Goal: Complete application form

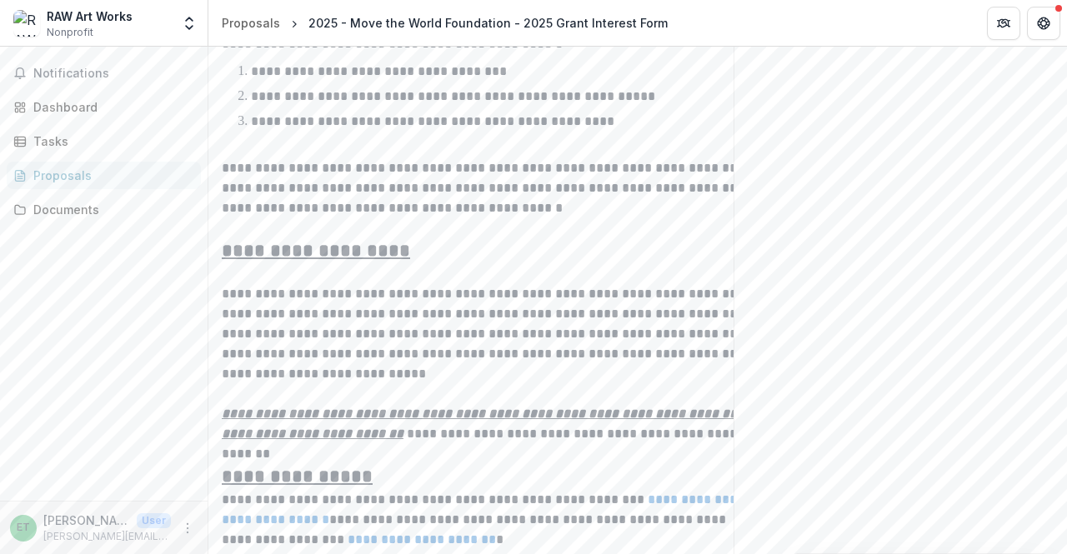
scroll to position [1000, 0]
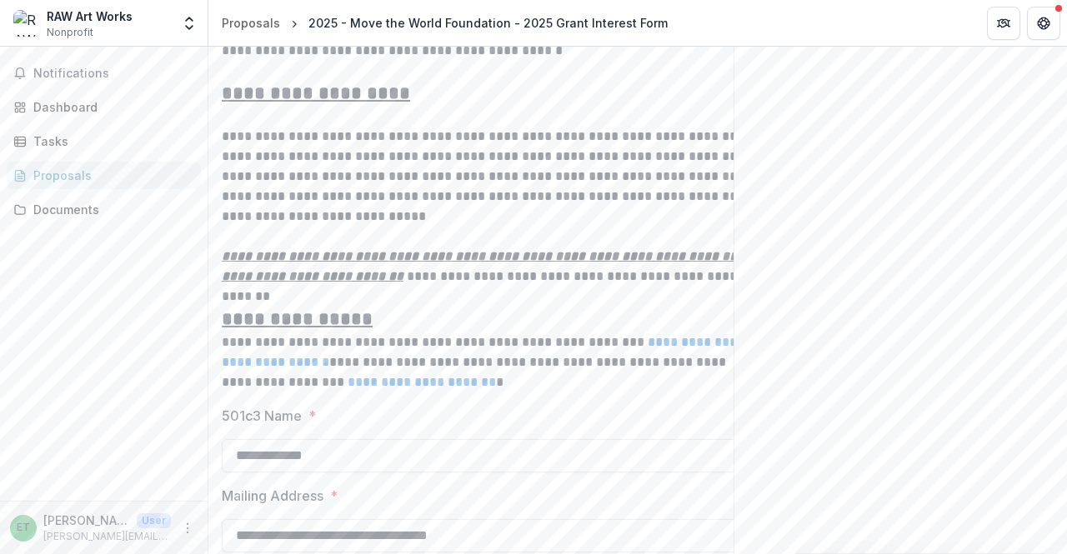
drag, startPoint x: 387, startPoint y: 406, endPoint x: 445, endPoint y: 432, distance: 63.8
click at [445, 426] on label "501c3 Name *" at bounding box center [483, 416] width 523 height 20
click at [445, 439] on input "**********" at bounding box center [488, 455] width 533 height 33
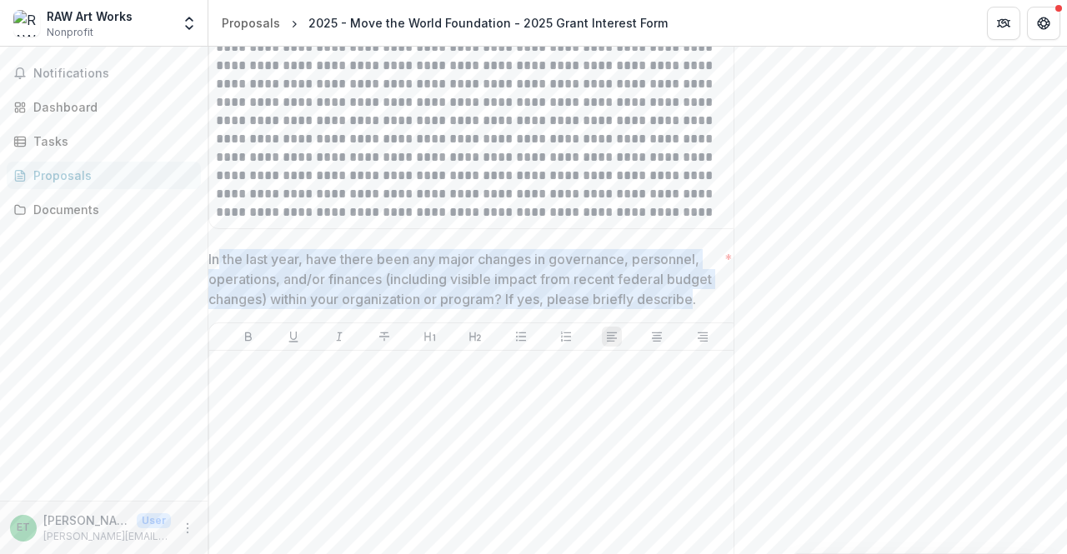
scroll to position [0, 0]
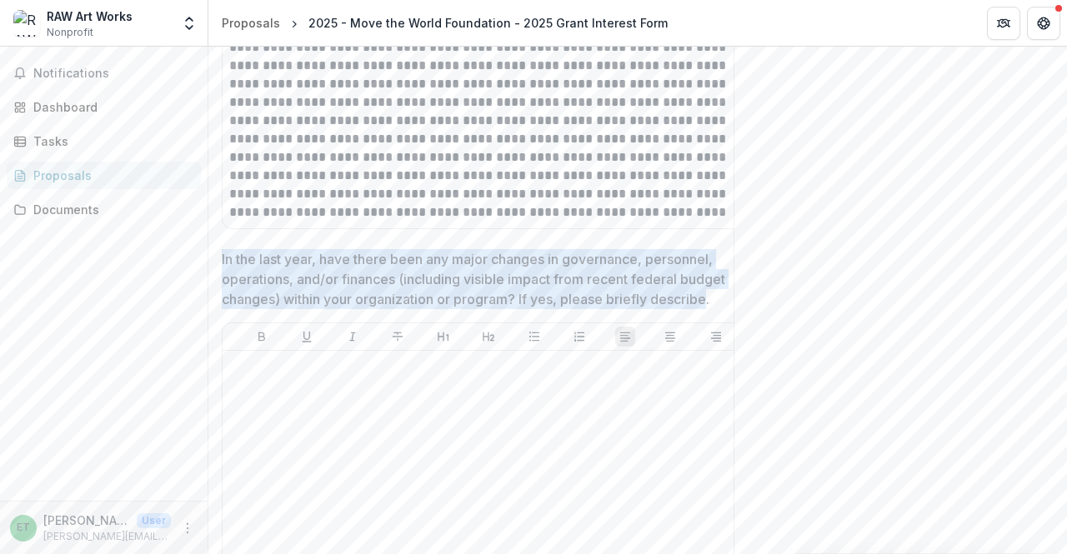
drag, startPoint x: 696, startPoint y: 313, endPoint x: 222, endPoint y: 266, distance: 476.6
click at [222, 266] on p "In the last year, have there been any major changes in governance, personnel, o…" at bounding box center [476, 279] width 509 height 60
drag, startPoint x: 223, startPoint y: 265, endPoint x: 715, endPoint y: 303, distance: 494.1
click at [715, 303] on p "In the last year, have there been any major changes in governance, personnel, o…" at bounding box center [476, 279] width 509 height 60
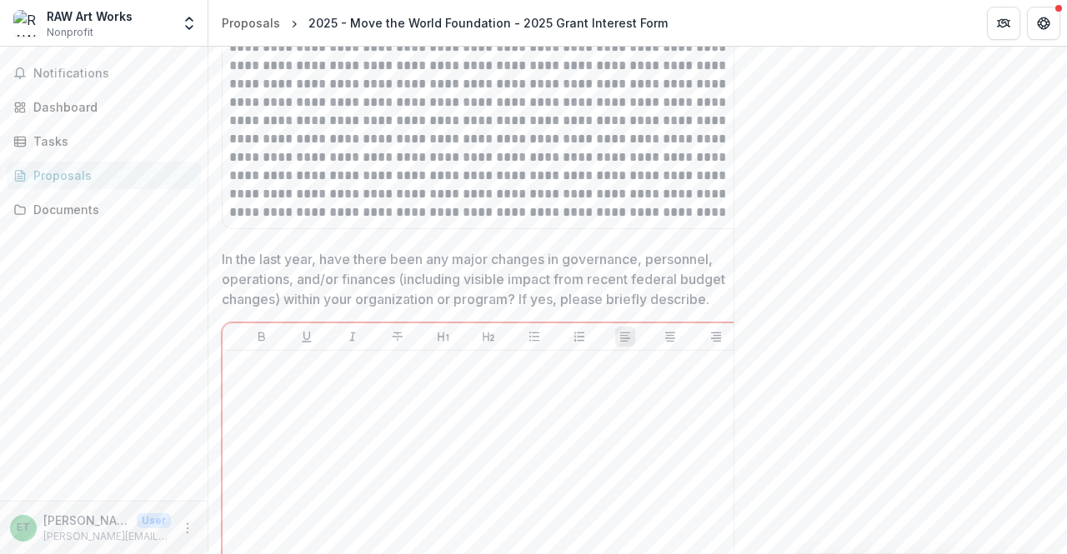
click at [562, 288] on p "In the last year, have there been any major changes in governance, personnel, o…" at bounding box center [476, 279] width 509 height 60
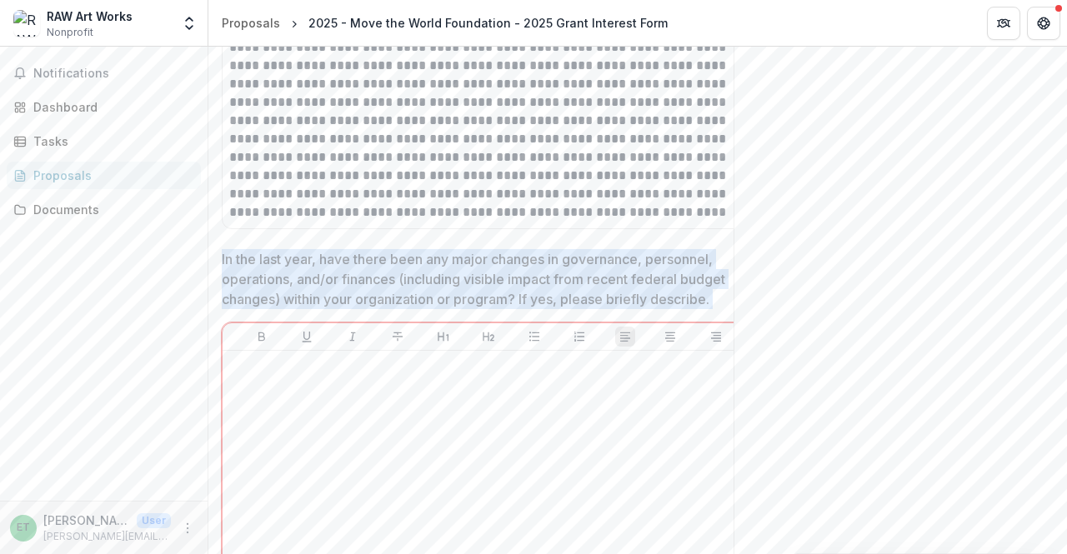
click at [562, 288] on p "In the last year, have there been any major changes in governance, personnel, o…" at bounding box center [476, 279] width 509 height 60
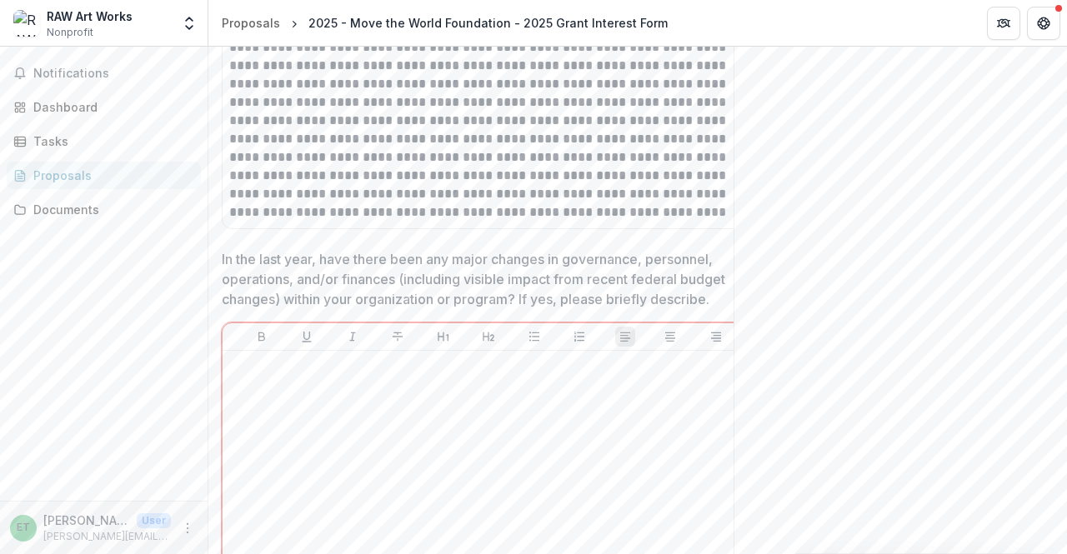
click at [718, 307] on p "In the last year, have there been any major changes in governance, personnel, o…" at bounding box center [476, 279] width 509 height 60
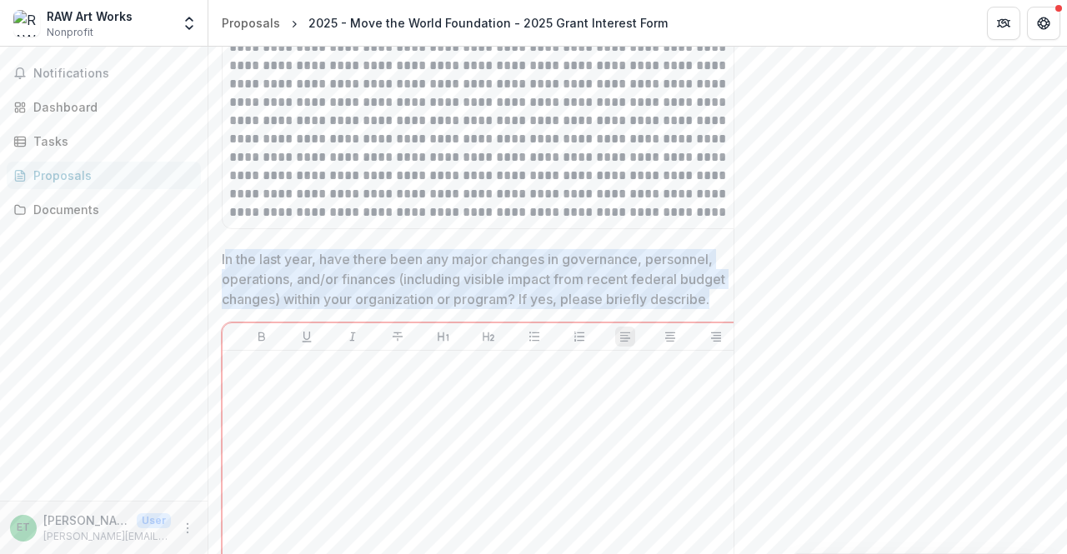
drag, startPoint x: 713, startPoint y: 308, endPoint x: 226, endPoint y: 273, distance: 488.8
click at [226, 273] on p "In the last year, have there been any major changes in governance, personnel, o…" at bounding box center [476, 279] width 509 height 60
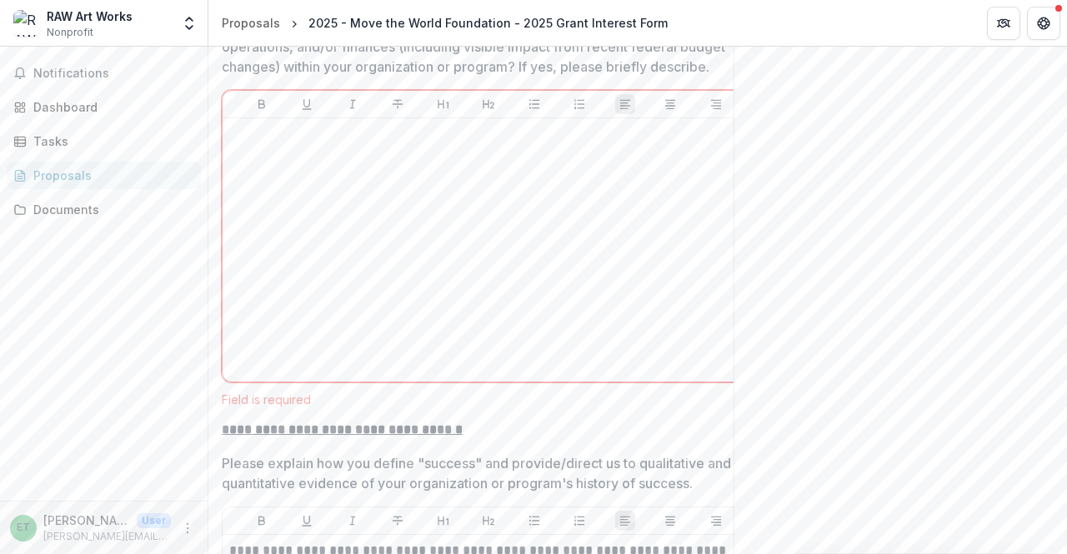
scroll to position [3650, 0]
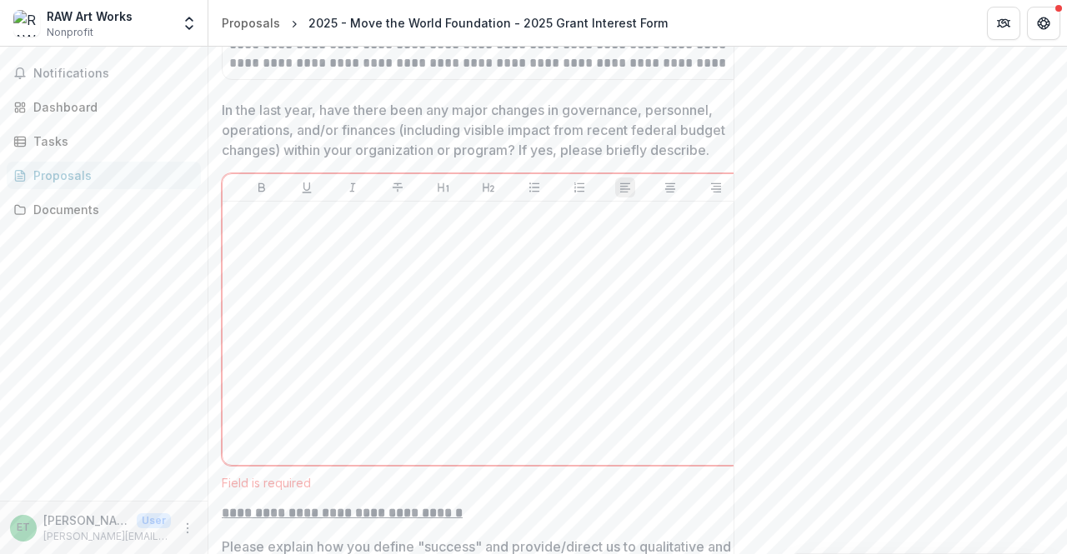
click at [658, 129] on p "In the last year, have there been any major changes in governance, personnel, o…" at bounding box center [476, 130] width 509 height 60
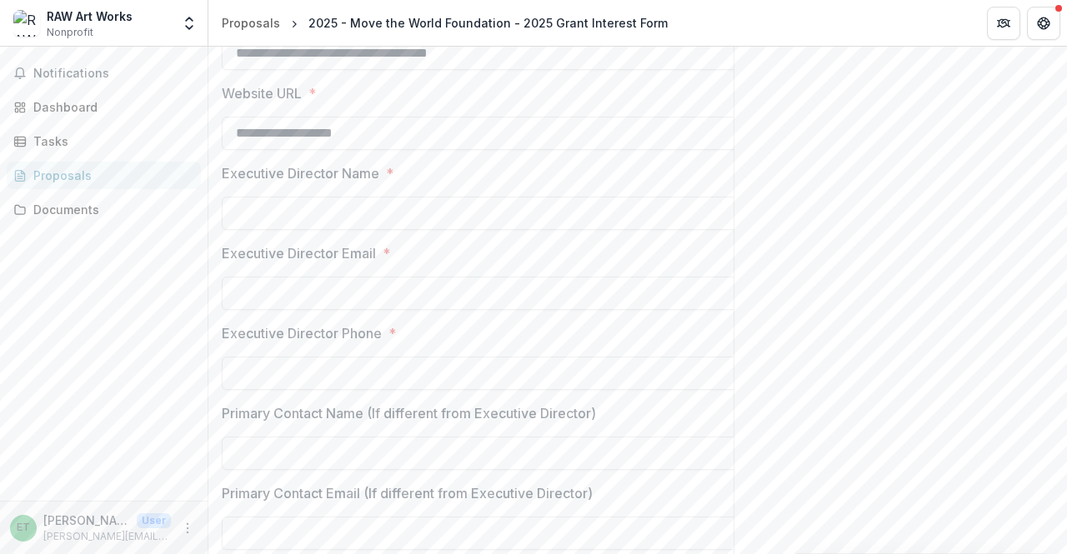
scroll to position [899, 0]
